Goal: Information Seeking & Learning: Check status

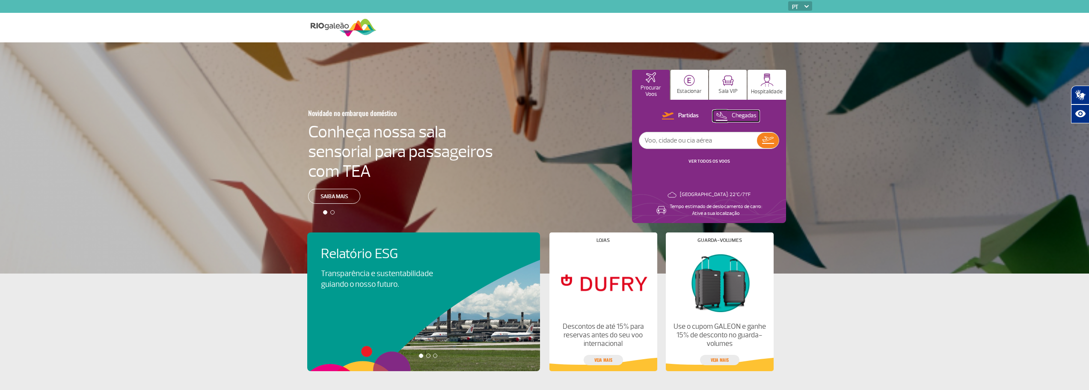
click at [728, 114] on button "Chegadas" at bounding box center [736, 115] width 46 height 11
click at [721, 142] on input "text" at bounding box center [698, 140] width 118 height 16
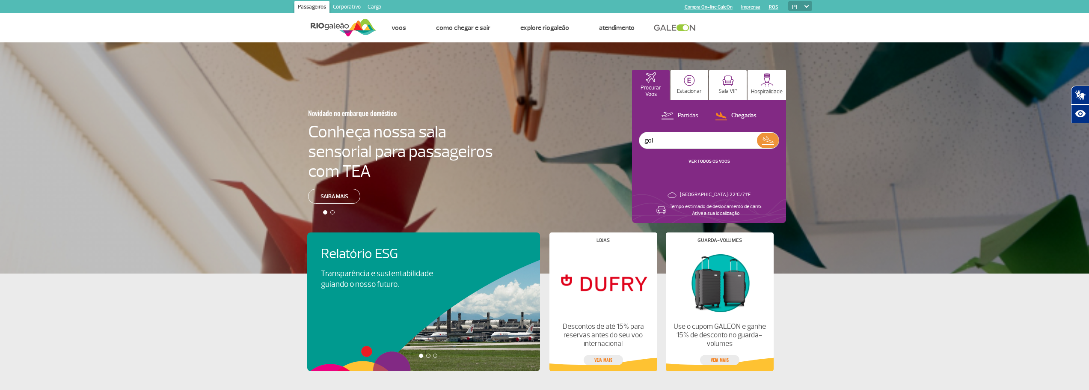
type input "gol"
click at [776, 141] on button at bounding box center [768, 140] width 22 height 15
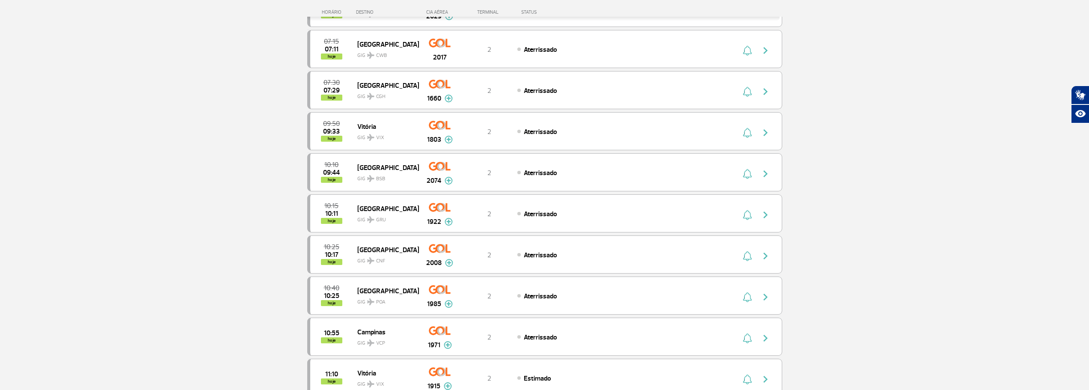
scroll to position [1070, 0]
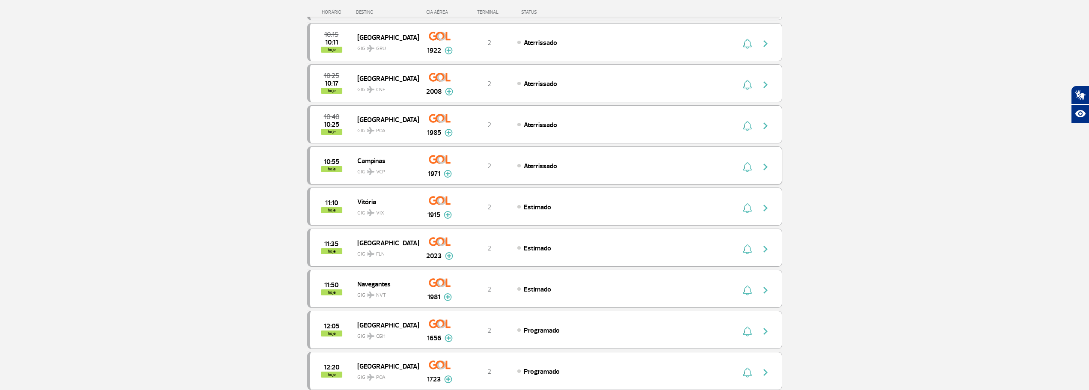
click at [398, 167] on span "GIG VCP" at bounding box center [384, 169] width 55 height 12
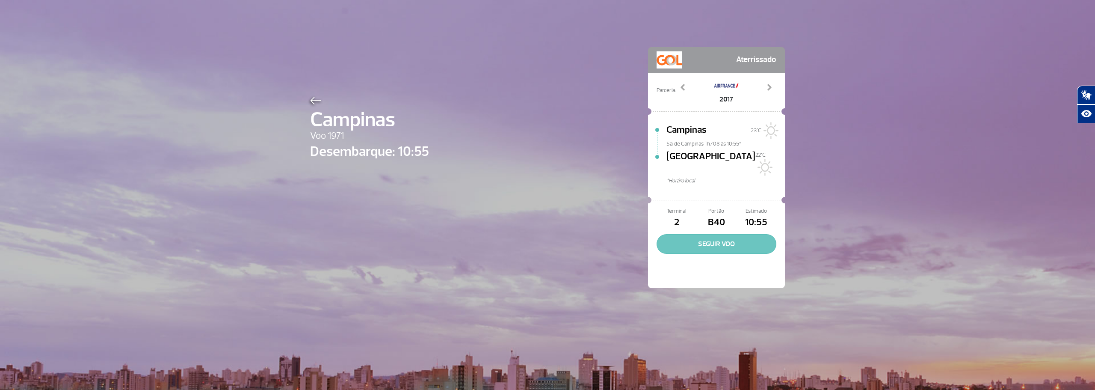
click at [686, 241] on button "SEGUIR VOO" at bounding box center [717, 244] width 120 height 20
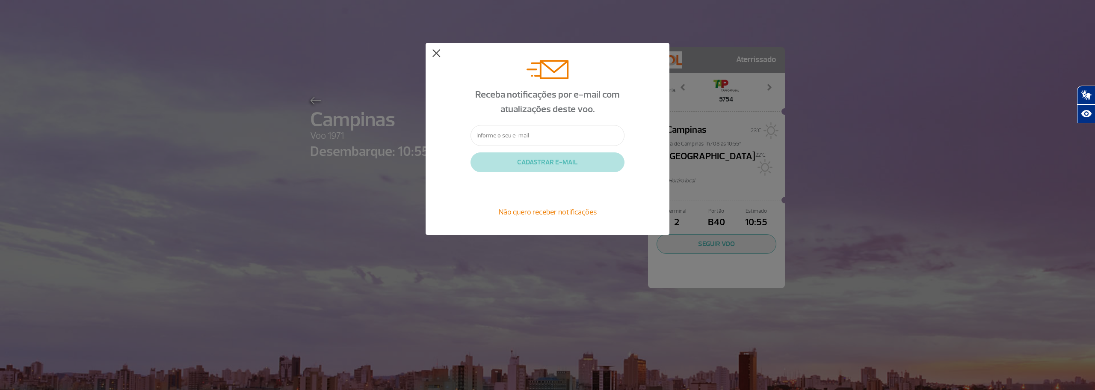
click at [437, 54] on button at bounding box center [436, 53] width 9 height 9
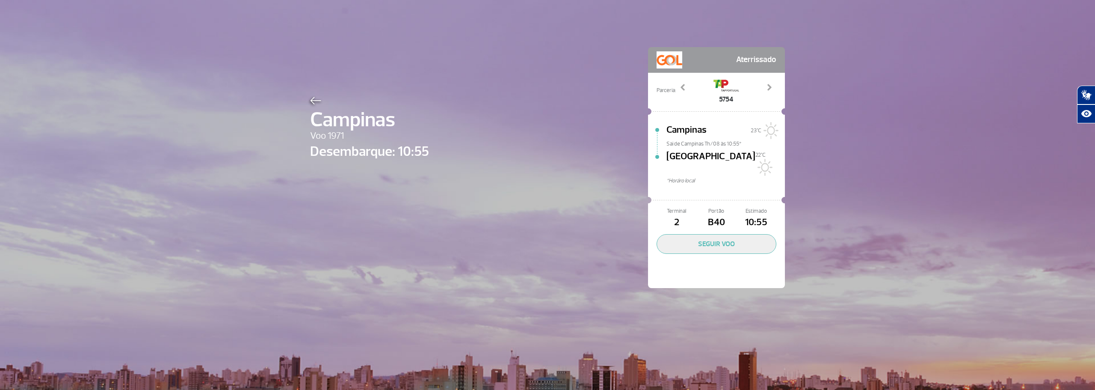
click at [313, 100] on img at bounding box center [315, 101] width 11 height 8
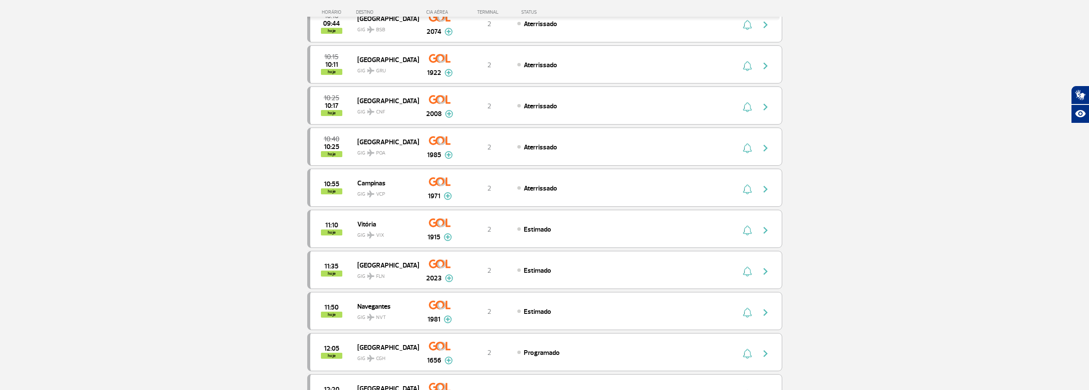
scroll to position [1155, 0]
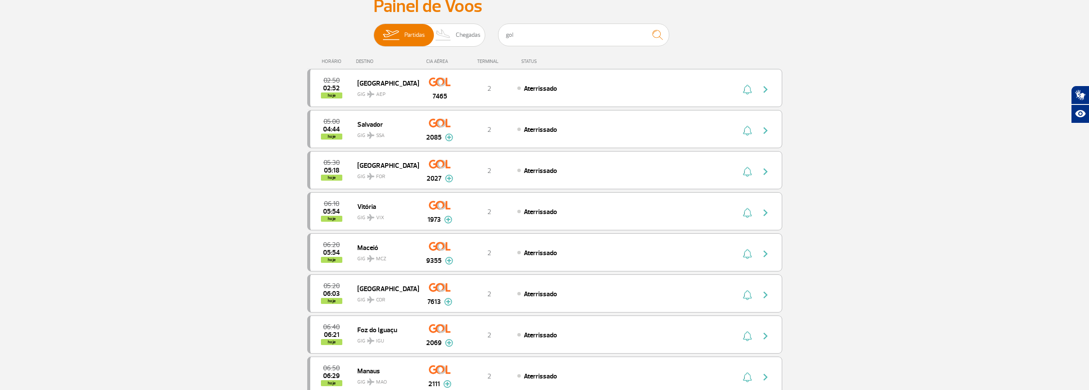
scroll to position [0, 0]
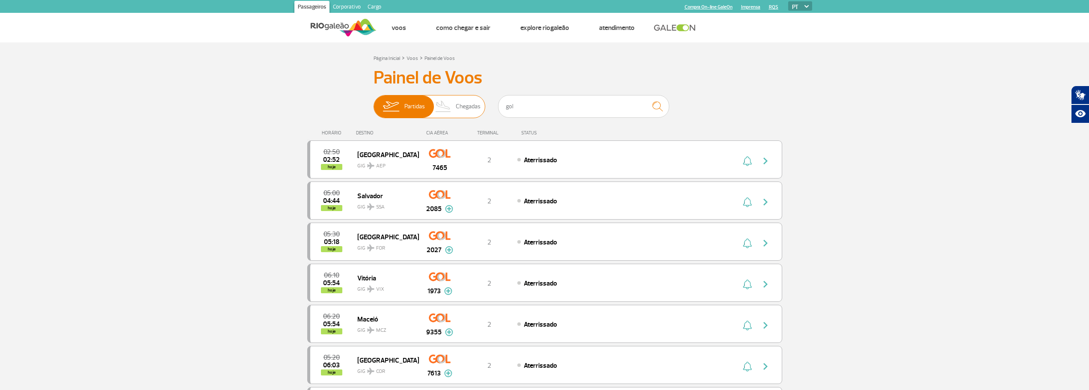
click at [466, 111] on span "Chegadas" at bounding box center [468, 106] width 25 height 22
click at [374, 102] on input "Partidas Chegadas" at bounding box center [374, 102] width 0 height 0
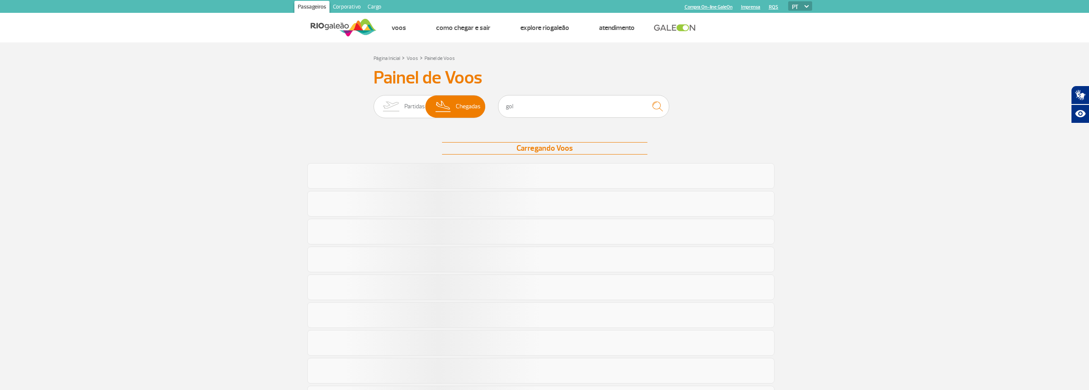
click at [205, 255] on section "Página Inicial > Voos > Painel de Voos Painel de Voos Partidas Chegadas gol Car…" at bounding box center [544, 394] width 1089 height 705
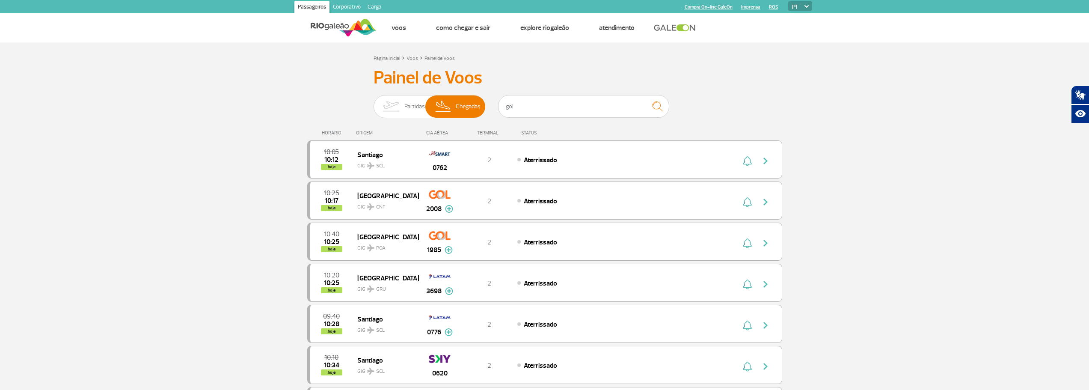
scroll to position [86, 0]
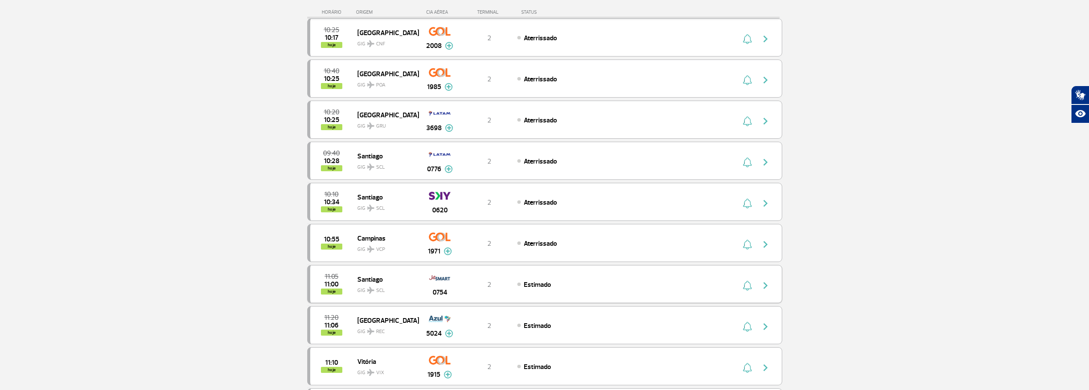
scroll to position [171, 0]
click at [482, 243] on div "2" at bounding box center [489, 242] width 56 height 9
